Goal: Task Accomplishment & Management: Use online tool/utility

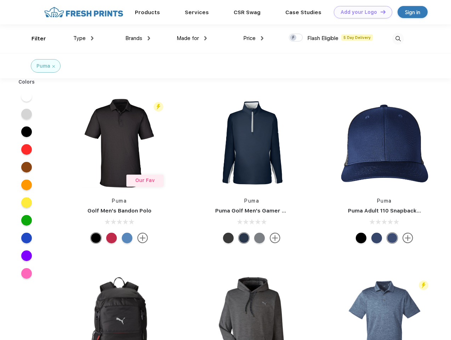
click at [360, 12] on link "Add your Logo Design Tool" at bounding box center [363, 12] width 58 height 12
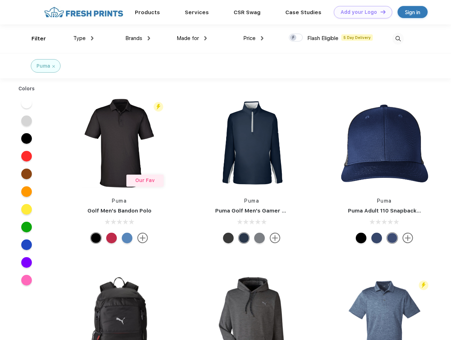
click at [0, 0] on div "Design Tool" at bounding box center [0, 0] width 0 height 0
click at [380, 12] on link "Add your Logo Design Tool" at bounding box center [363, 12] width 58 height 12
click at [34, 39] on div "Filter" at bounding box center [38, 39] width 15 height 8
click at [83, 38] on span "Type" at bounding box center [79, 38] width 12 height 6
click at [138, 38] on span "Brands" at bounding box center [133, 38] width 17 height 6
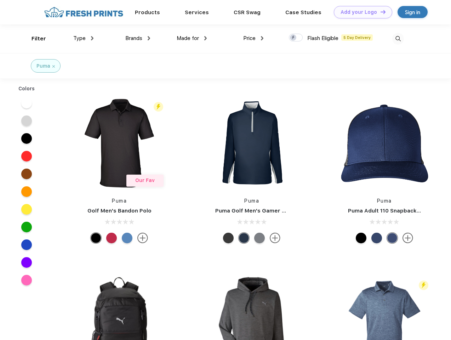
click at [192, 38] on span "Made for" at bounding box center [188, 38] width 22 height 6
click at [253, 38] on span "Price" at bounding box center [249, 38] width 12 height 6
click at [296, 38] on div at bounding box center [296, 38] width 14 height 8
click at [293, 38] on input "checkbox" at bounding box center [291, 35] width 5 height 5
click at [398, 39] on img at bounding box center [398, 39] width 12 height 12
